Goal: Transaction & Acquisition: Purchase product/service

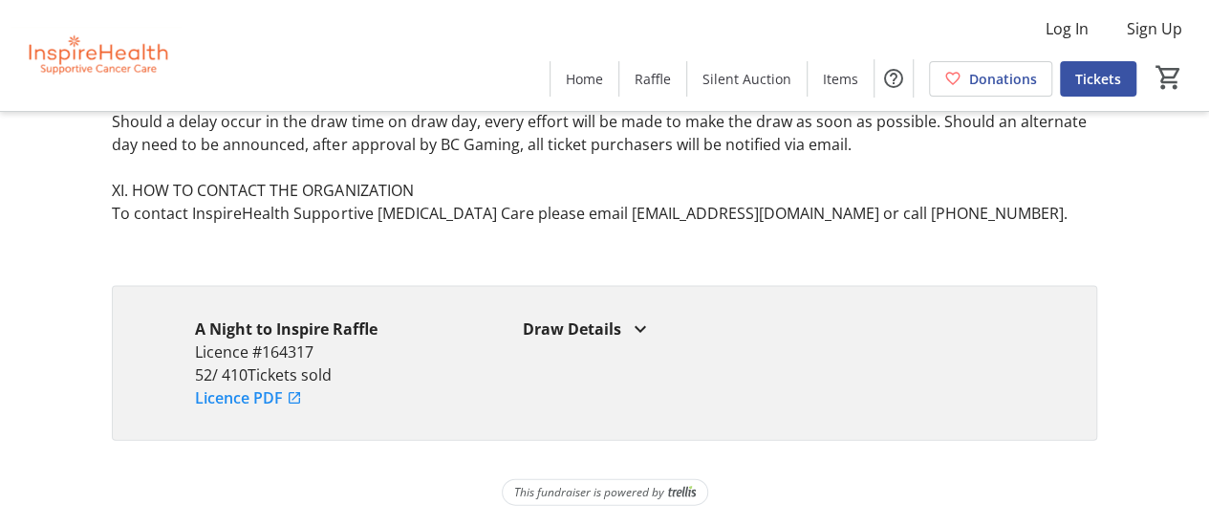
scroll to position [1848, 0]
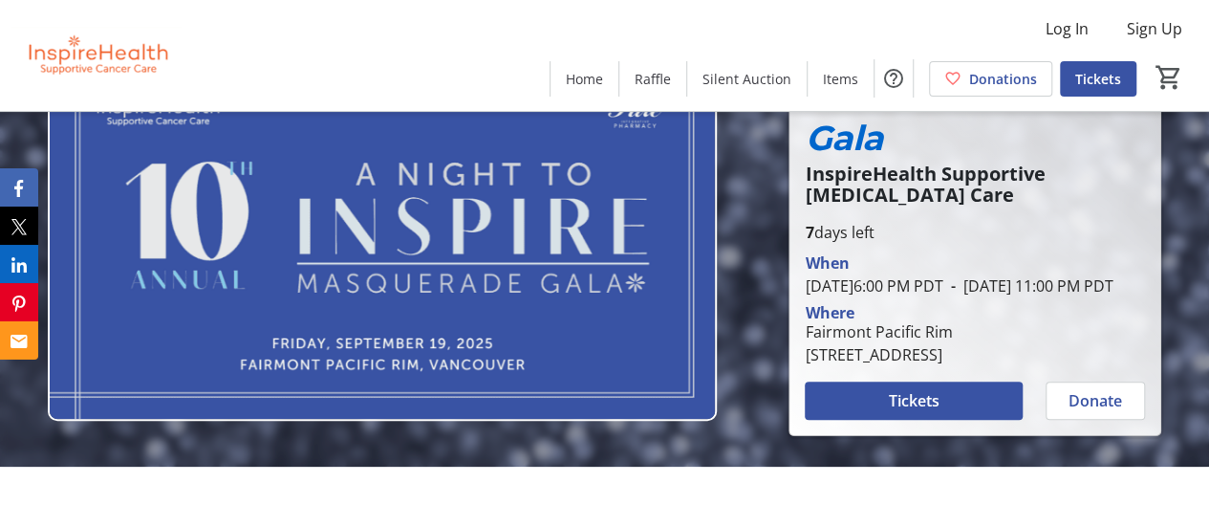
scroll to position [191, 0]
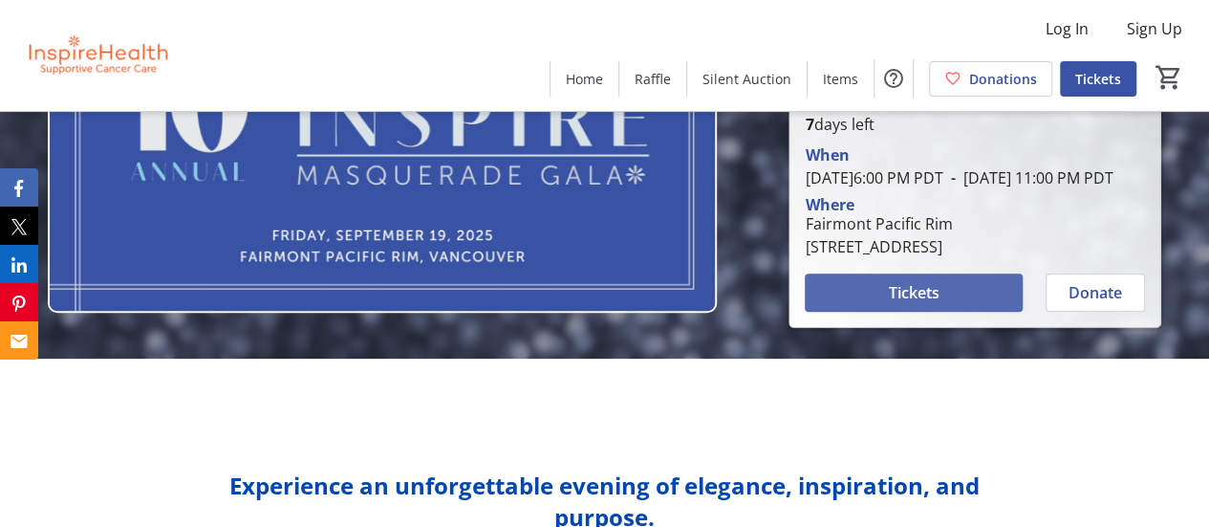
click at [895, 304] on span "Tickets" at bounding box center [914, 292] width 51 height 23
